Goal: Task Accomplishment & Management: Use online tool/utility

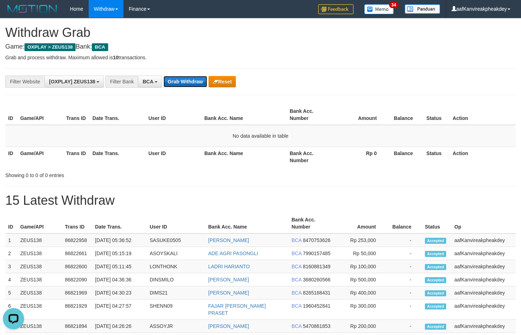
click at [195, 87] on button "Grab Withdraw" at bounding box center [185, 81] width 44 height 11
click at [180, 88] on div "**********" at bounding box center [260, 81] width 510 height 27
click at [180, 84] on button "Grab Withdraw" at bounding box center [185, 81] width 44 height 11
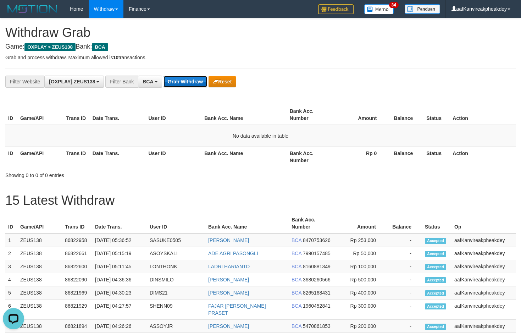
click at [180, 84] on button "Grab Withdraw" at bounding box center [185, 81] width 44 height 11
click at [382, 136] on td "No data available in table" at bounding box center [260, 136] width 510 height 22
click at [191, 85] on button "Grab Withdraw" at bounding box center [185, 81] width 44 height 11
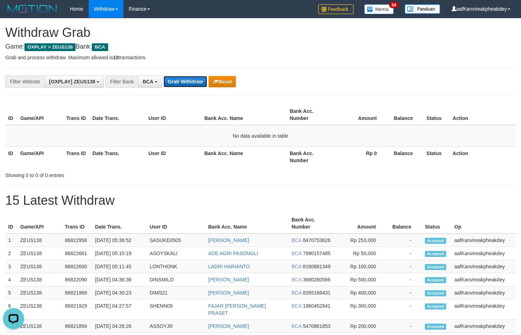
click at [191, 85] on button "Grab Withdraw" at bounding box center [185, 81] width 44 height 11
click at [191, 84] on button "Grab Withdraw" at bounding box center [185, 81] width 44 height 11
click at [193, 81] on button "Grab Withdraw" at bounding box center [185, 81] width 44 height 11
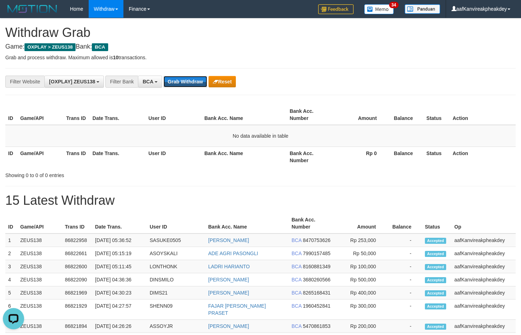
drag, startPoint x: 193, startPoint y: 83, endPoint x: 194, endPoint y: 97, distance: 14.6
click at [191, 88] on div "**********" at bounding box center [260, 81] width 510 height 27
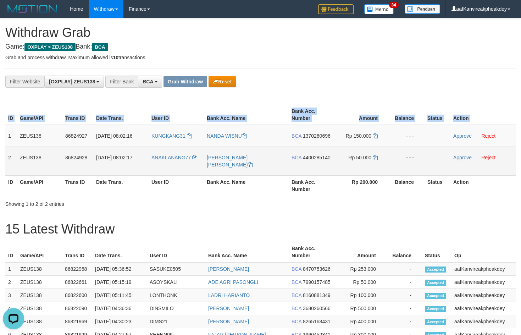
copy table "ID Game/API Trans ID Date Trans. User ID Bank Acc. Name Bank Acc. Number Amount…"
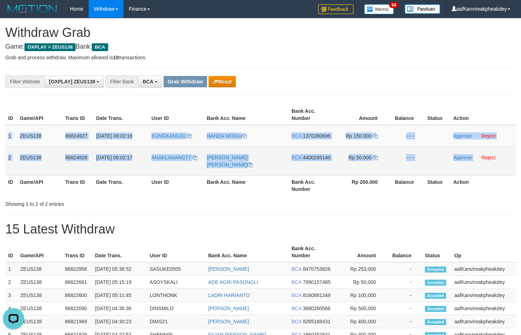
copy tbody "1 ZEUS138 86824927 31/08/2025 08:02:16 KUNGKANG31 NANDA WISNU BCA 1370280696 Rp…"
drag, startPoint x: 9, startPoint y: 135, endPoint x: 497, endPoint y: 158, distance: 489.1
click at [497, 158] on tbody "1 ZEUS138 86824927 31/08/2025 08:02:16 KUNGKANG31 NANDA WISNU BCA 1370280696 Rp…" at bounding box center [260, 150] width 510 height 51
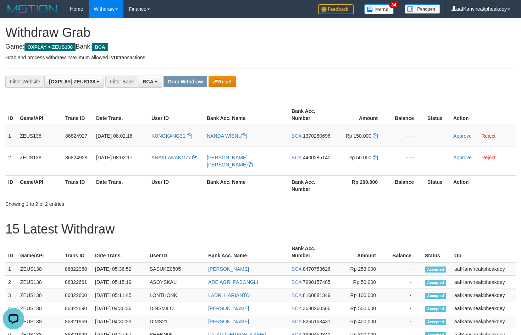
drag, startPoint x: 447, startPoint y: 66, endPoint x: 458, endPoint y: 77, distance: 16.0
click at [447, 73] on div "**********" at bounding box center [260, 323] width 521 height 611
click at [443, 91] on div "**********" at bounding box center [260, 81] width 510 height 27
click at [323, 134] on span "1370280696" at bounding box center [317, 136] width 28 height 6
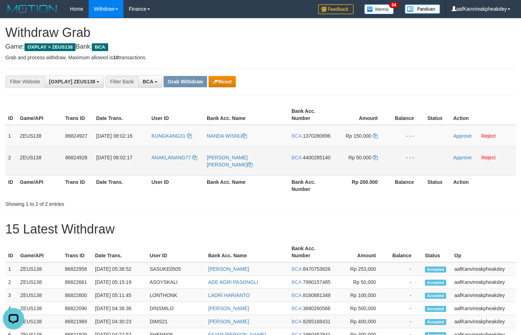
click at [325, 157] on span "4400285140" at bounding box center [317, 158] width 28 height 6
drag, startPoint x: 325, startPoint y: 157, endPoint x: 525, endPoint y: 109, distance: 206.0
click at [325, 157] on span "4400285140" at bounding box center [317, 158] width 28 height 6
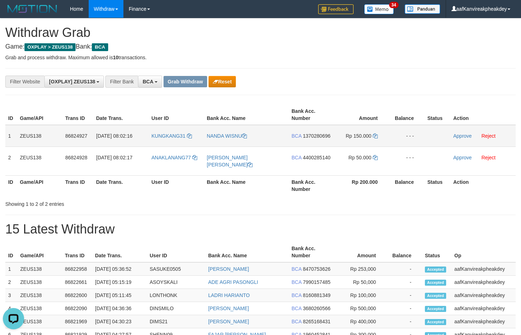
click at [173, 146] on td "KUNGKANG31" at bounding box center [176, 136] width 55 height 22
copy link "KUNGKANG31"
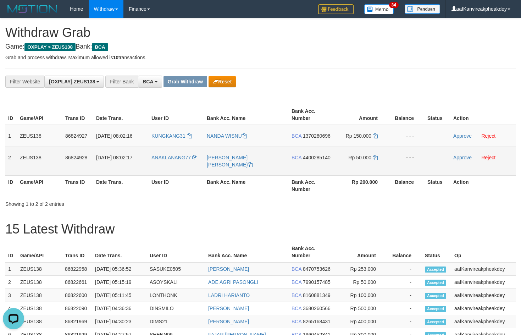
click at [166, 166] on td "ANAKLANANG77" at bounding box center [176, 160] width 55 height 29
copy span "L"
click at [163, 158] on span "ANAKLANANG77" at bounding box center [170, 158] width 39 height 6
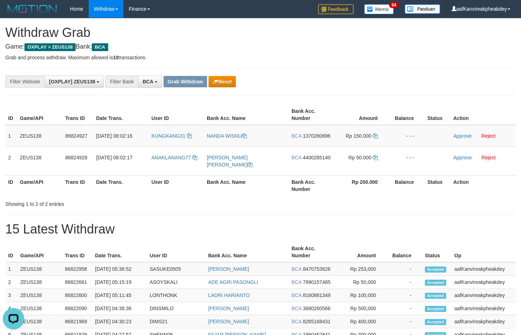
click at [166, 175] on th "User ID" at bounding box center [176, 185] width 55 height 20
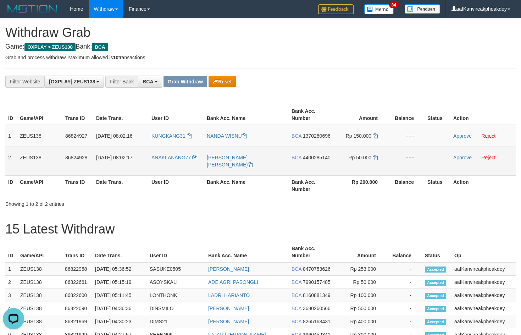
click at [165, 164] on td "ANAKLANANG77" at bounding box center [176, 160] width 55 height 29
copy link "ANAKLANANG77"
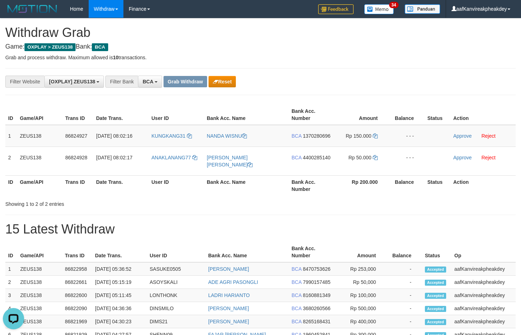
click at [302, 60] on p "Grab and process withdraw. Maximum allowed is 10 transactions." at bounding box center [260, 57] width 510 height 7
click at [316, 133] on span "1370280696" at bounding box center [317, 136] width 28 height 6
click at [375, 135] on icon at bounding box center [375, 135] width 5 height 5
click at [455, 134] on link "Approve" at bounding box center [462, 136] width 18 height 6
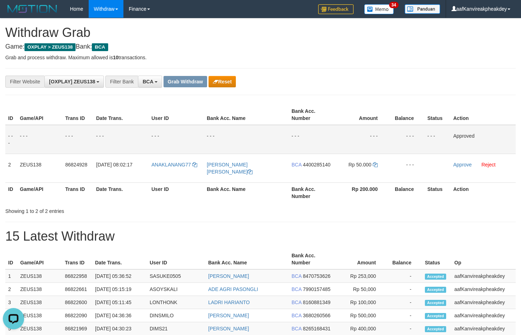
click at [436, 117] on th "Status" at bounding box center [437, 115] width 26 height 20
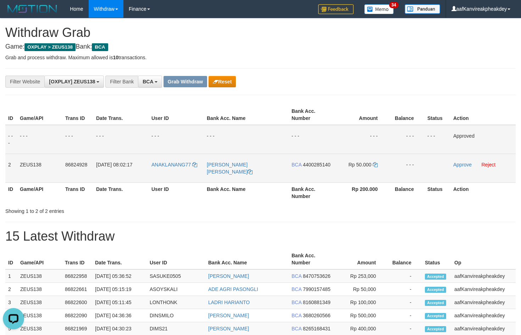
click at [327, 160] on td "BCA 4400285140" at bounding box center [311, 168] width 45 height 29
click at [324, 163] on span "4400285140" at bounding box center [317, 165] width 28 height 6
click at [377, 163] on icon at bounding box center [375, 164] width 5 height 5
click at [323, 166] on span "4400285140" at bounding box center [317, 165] width 28 height 6
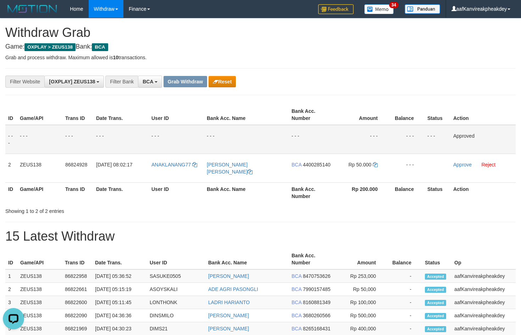
drag, startPoint x: 323, startPoint y: 165, endPoint x: 407, endPoint y: 151, distance: 84.8
click at [351, 161] on tr "2 ZEUS138 86824928 31/08/2025 08:02:17 ANAKLANANG77 JULI AGUS SETIAWAN BCA 4400…" at bounding box center [260, 168] width 510 height 29
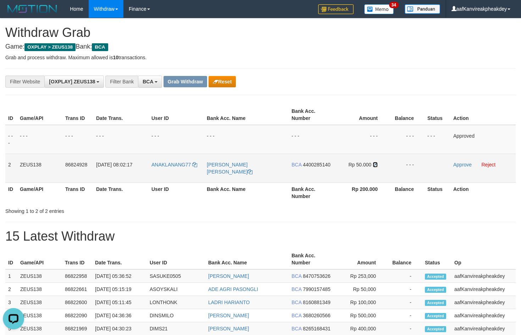
click at [373, 163] on icon at bounding box center [375, 164] width 5 height 5
click at [373, 164] on icon at bounding box center [375, 164] width 5 height 5
click at [373, 166] on icon at bounding box center [375, 164] width 5 height 5
click at [374, 166] on icon at bounding box center [375, 164] width 5 height 5
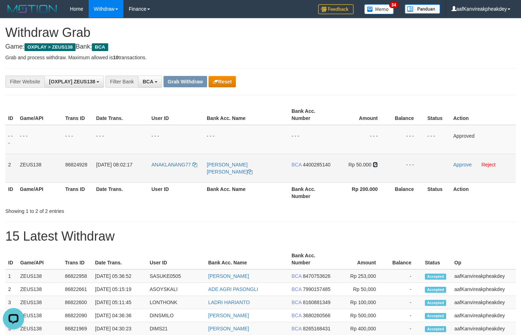
click at [376, 166] on icon at bounding box center [375, 164] width 5 height 5
click at [457, 162] on link "Approve" at bounding box center [462, 165] width 18 height 6
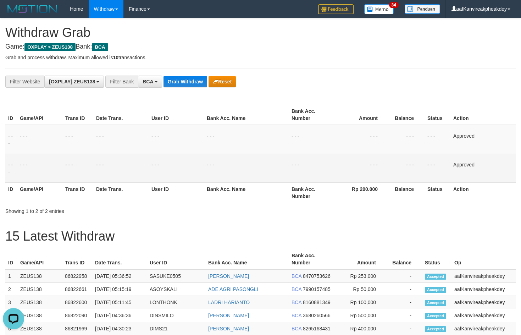
click at [378, 118] on th "Amount" at bounding box center [361, 115] width 54 height 20
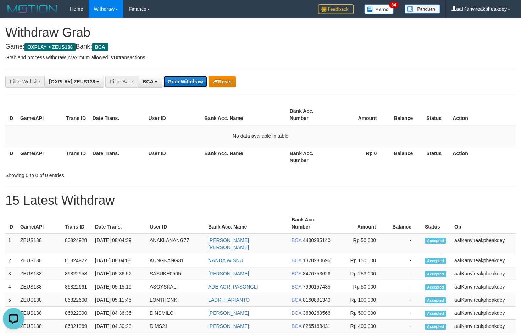
drag, startPoint x: 186, startPoint y: 85, endPoint x: 190, endPoint y: 83, distance: 4.5
click at [188, 84] on button "Grab Withdraw" at bounding box center [185, 81] width 44 height 11
click at [193, 81] on button "Grab Withdraw" at bounding box center [185, 81] width 44 height 11
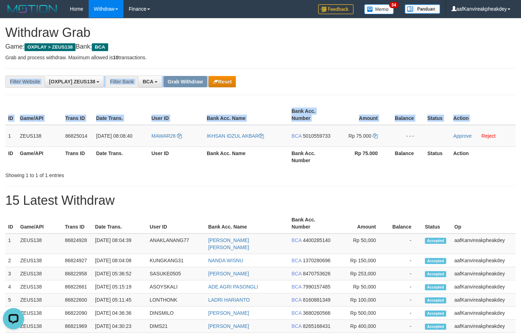
copy div "**********"
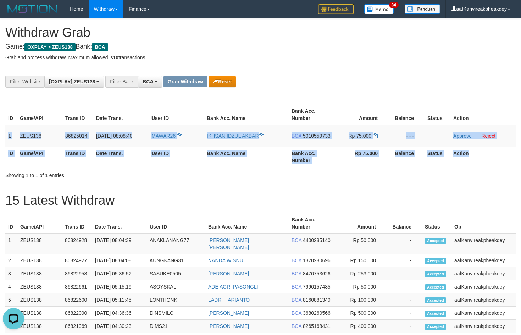
copy table "1 ZEUS138 86825014 31/08/2025 08:08:40 MAWAR26 IKHSAN IDZUL AKBAR BCA 501055973…"
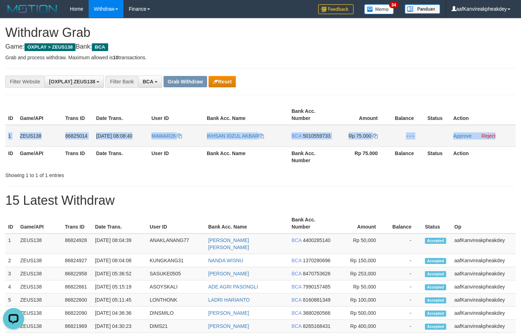
copy tr "1 ZEUS138 86825014 31/08/2025 08:08:40 MAWAR26 IKHSAN IDZUL AKBAR BCA 501055973…"
drag, startPoint x: 6, startPoint y: 137, endPoint x: 503, endPoint y: 141, distance: 496.7
click at [503, 141] on tr "1 ZEUS138 86825014 31/08/2025 08:08:40 MAWAR26 IKHSAN IDZUL AKBAR BCA 501055973…" at bounding box center [260, 136] width 510 height 22
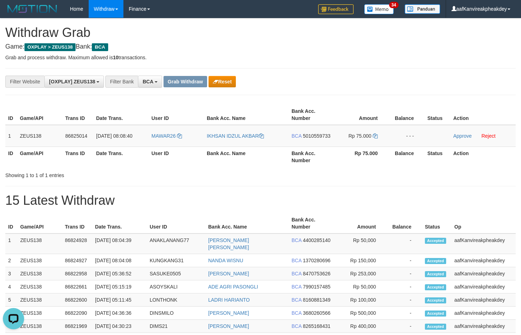
drag, startPoint x: 402, startPoint y: 74, endPoint x: 405, endPoint y: 78, distance: 4.5
click at [403, 77] on div "**********" at bounding box center [260, 81] width 510 height 27
click at [401, 79] on div "**********" at bounding box center [217, 82] width 434 height 12
click at [318, 136] on span "5010559733" at bounding box center [317, 136] width 28 height 6
drag, startPoint x: 318, startPoint y: 136, endPoint x: 522, endPoint y: 93, distance: 208.4
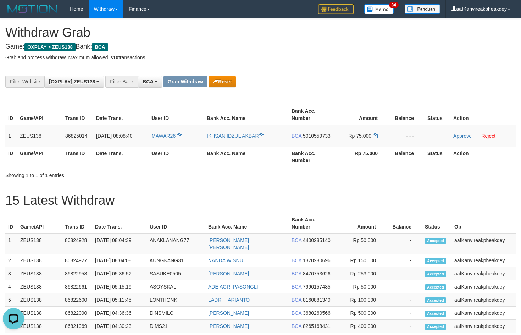
click at [322, 136] on span "5010559733" at bounding box center [317, 136] width 28 height 6
click at [161, 147] on th "User ID" at bounding box center [176, 156] width 55 height 20
click at [161, 146] on td "MAWAR26" at bounding box center [176, 136] width 55 height 22
copy link "MAWAR26"
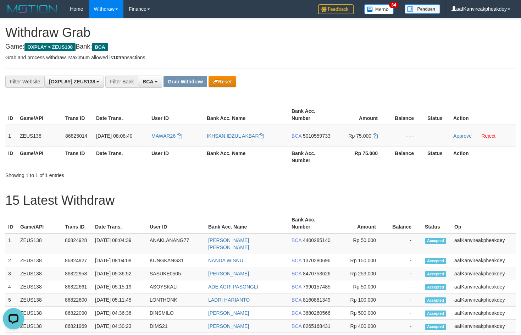
drag, startPoint x: 338, startPoint y: 56, endPoint x: 526, endPoint y: 202, distance: 238.0
click at [345, 59] on p "Grab and process withdraw. Maximum allowed is 10 transactions." at bounding box center [260, 57] width 510 height 7
click at [318, 130] on td "BCA 5010559733" at bounding box center [311, 136] width 45 height 22
click at [318, 134] on span "5010559733" at bounding box center [317, 136] width 28 height 6
click at [377, 137] on icon at bounding box center [375, 135] width 5 height 5
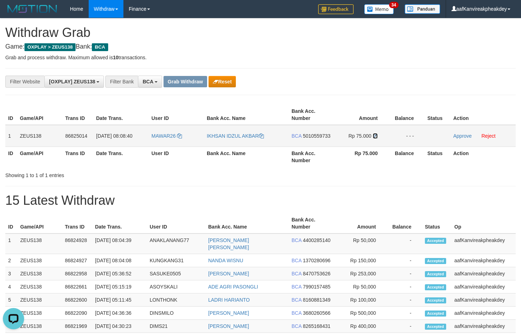
click at [376, 137] on icon at bounding box center [375, 135] width 5 height 5
drag, startPoint x: 376, startPoint y: 137, endPoint x: 521, endPoint y: 134, distance: 145.0
click at [413, 136] on tr "1 ZEUS138 86825014 31/08/2025 08:08:40 MAWAR26 IKHSAN IDZUL AKBAR BCA 501055973…" at bounding box center [260, 136] width 510 height 22
click at [457, 135] on link "Approve" at bounding box center [462, 136] width 18 height 6
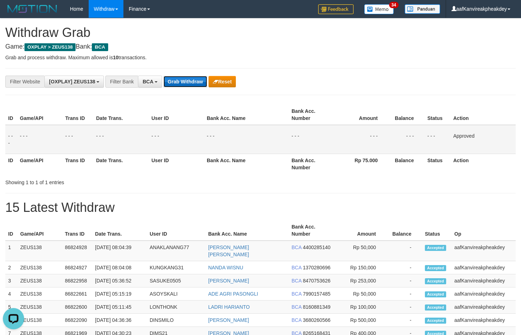
click at [199, 84] on button "Grab Withdraw" at bounding box center [185, 81] width 44 height 11
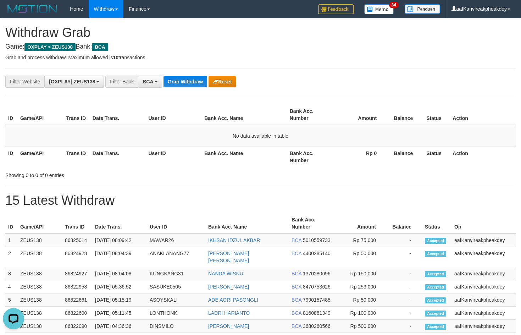
click at [466, 194] on h1 "15 Latest Withdraw" at bounding box center [260, 200] width 510 height 14
click at [359, 125] on td "No data available in table" at bounding box center [260, 136] width 510 height 22
